Goal: Complete application form

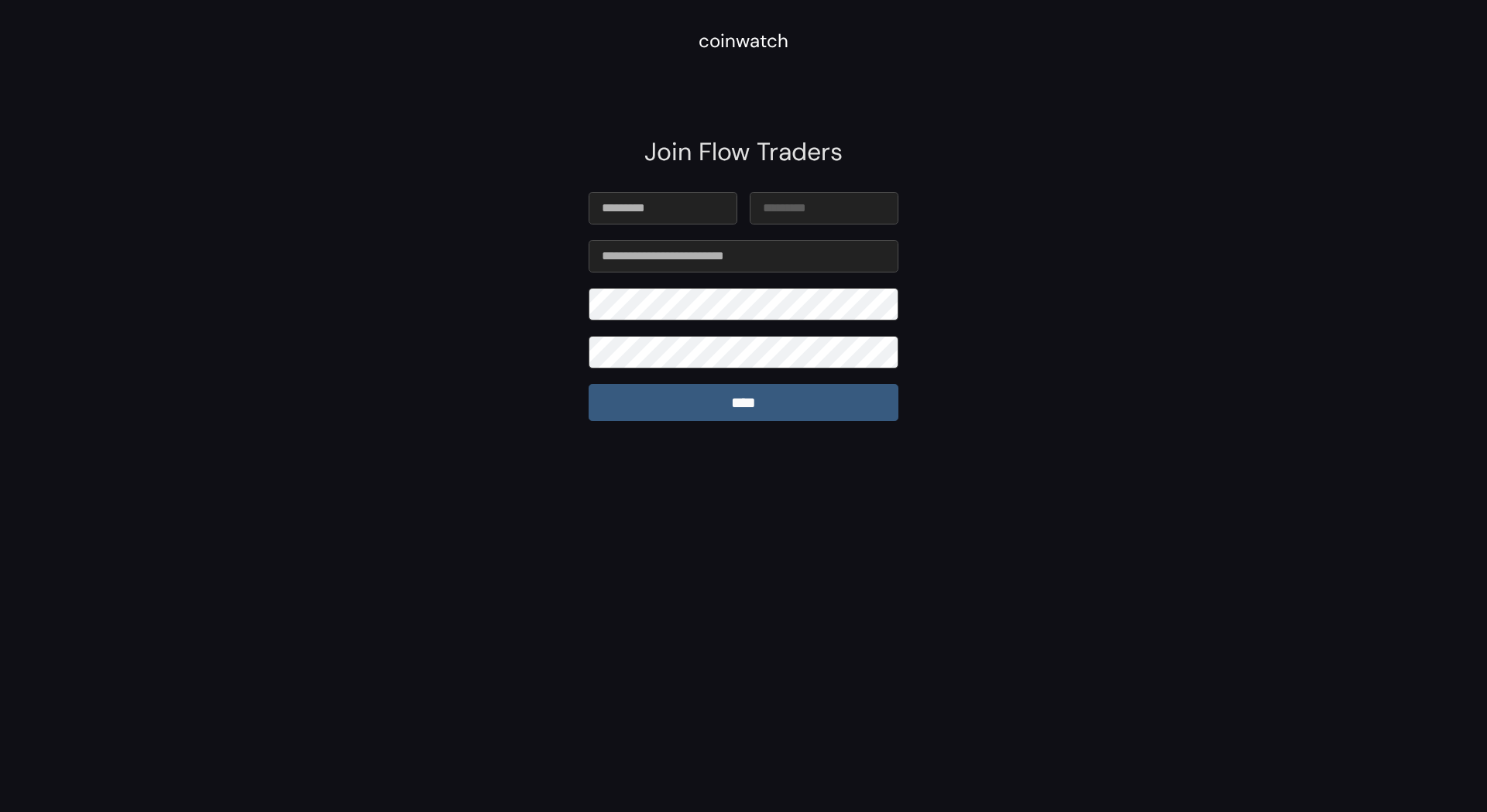
type input "*********"
click at [589, 384] on input "****" at bounding box center [743, 402] width 310 height 37
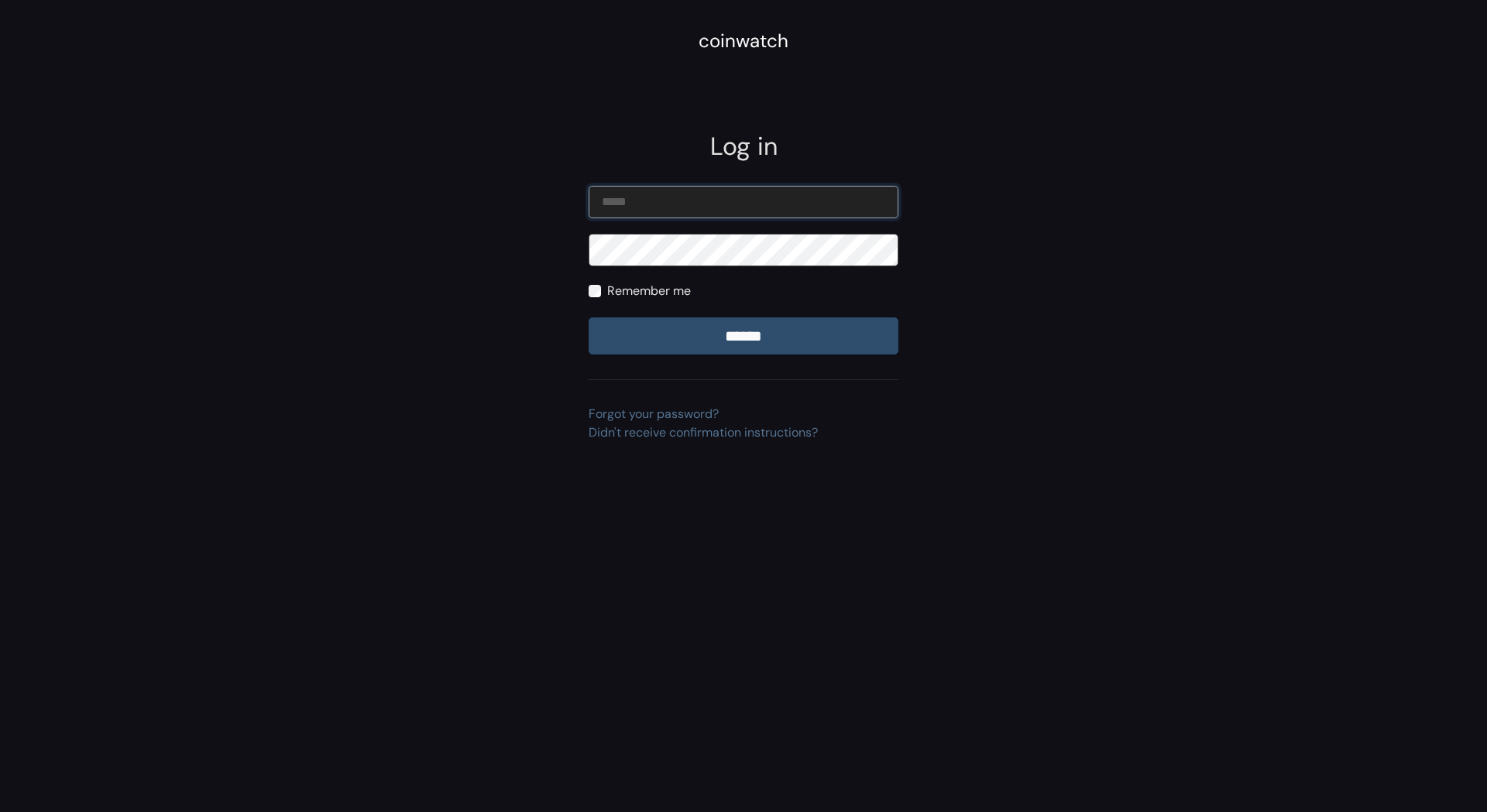
type input "**********"
click at [719, 333] on input "******" at bounding box center [743, 336] width 310 height 37
